Goal: Task Accomplishment & Management: Use online tool/utility

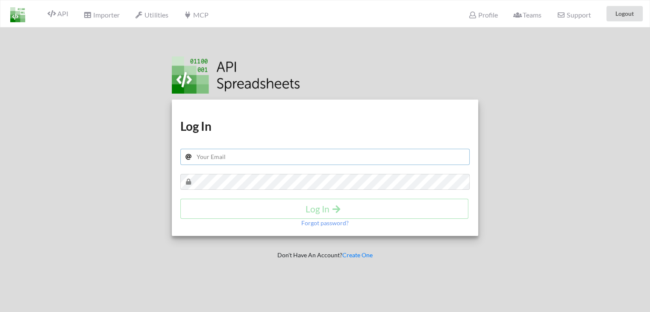
click at [218, 149] on input "text" at bounding box center [325, 157] width 290 height 16
type input "[PERSON_NAME][EMAIL_ADDRESS][DOMAIN_NAME]"
click at [222, 219] on div "Forgot password?" at bounding box center [325, 223] width 290 height 9
click at [226, 212] on h4 "Log In" at bounding box center [324, 209] width 270 height 11
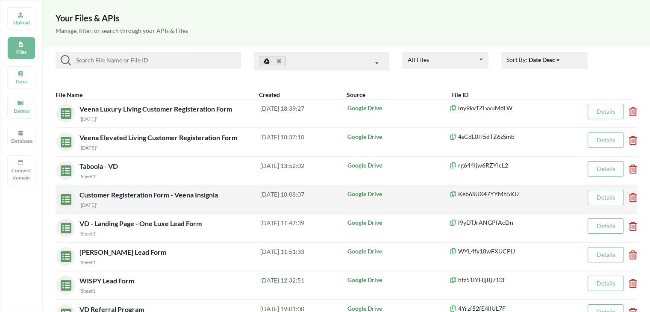
scroll to position [43, 0]
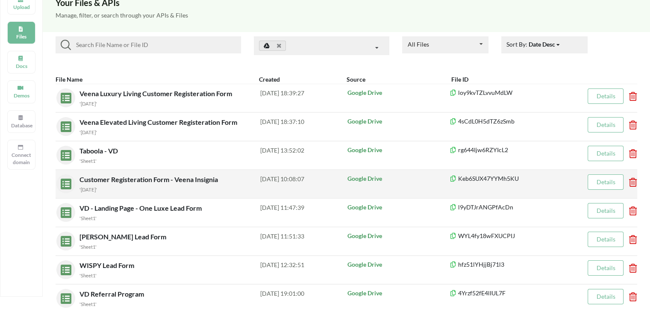
click at [130, 180] on span "Customer Registeration Form - Veena Insignia" at bounding box center [150, 179] width 140 height 8
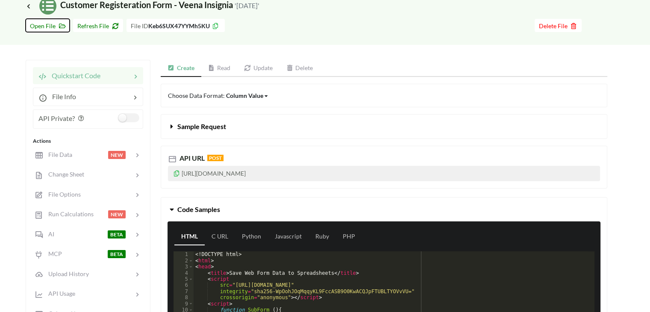
click at [46, 27] on span "Open File" at bounding box center [47, 25] width 35 height 7
click at [83, 26] on span "Refresh File" at bounding box center [97, 25] width 41 height 7
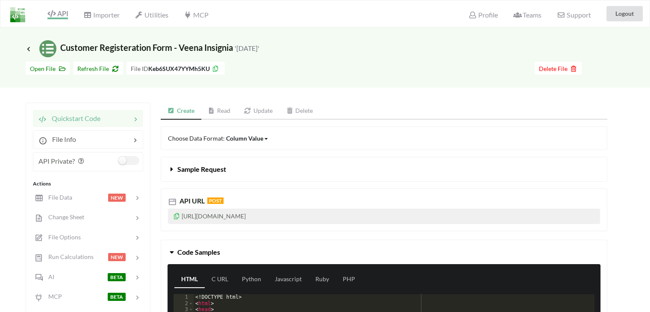
click at [248, 47] on small "'[DATE]'" at bounding box center [247, 48] width 25 height 8
drag, startPoint x: 248, startPoint y: 47, endPoint x: 275, endPoint y: 53, distance: 27.0
click at [260, 53] on h3 "Icon Link Customer Registeration Form - Veena Insignia '[DATE]'" at bounding box center [143, 48] width 234 height 17
click at [260, 50] on small "'[DATE]'" at bounding box center [247, 48] width 25 height 8
drag, startPoint x: 280, startPoint y: 50, endPoint x: 250, endPoint y: 43, distance: 30.7
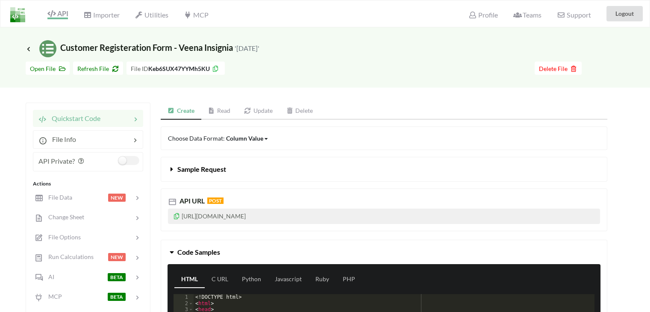
click at [250, 44] on small "'[DATE]'" at bounding box center [247, 48] width 25 height 8
click at [250, 46] on small "'[DATE]'" at bounding box center [247, 48] width 25 height 8
drag, startPoint x: 250, startPoint y: 46, endPoint x: 280, endPoint y: 47, distance: 29.9
click at [260, 47] on small "'[DATE]'" at bounding box center [247, 48] width 25 height 8
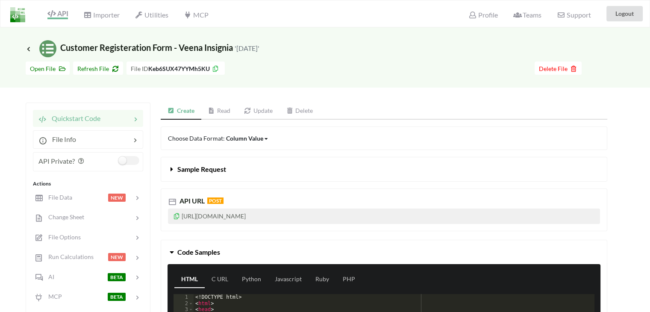
drag, startPoint x: 280, startPoint y: 47, endPoint x: 63, endPoint y: 53, distance: 216.5
click at [63, 53] on h3 "Icon Link Customer Registeration Form - Veena Insignia '[DATE]'" at bounding box center [143, 48] width 234 height 17
click at [63, 50] on span "Icon Link Customer Registeration Form - Veena Insignia '[DATE]'" at bounding box center [143, 47] width 234 height 10
drag, startPoint x: 63, startPoint y: 50, endPoint x: 281, endPoint y: 37, distance: 218.1
click at [281, 37] on div "Icon Link Customer Registeration Form - Veena Insignia '[DATE]'" at bounding box center [325, 42] width 650 height 30
